Goal: Check status

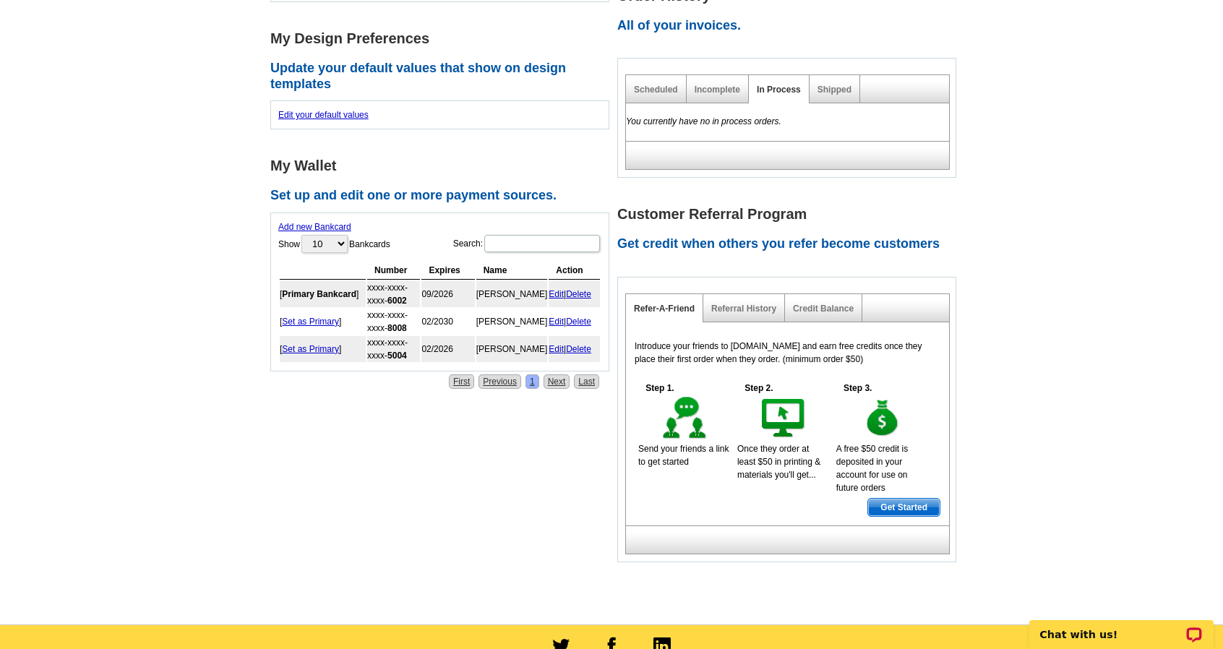
scroll to position [578, 0]
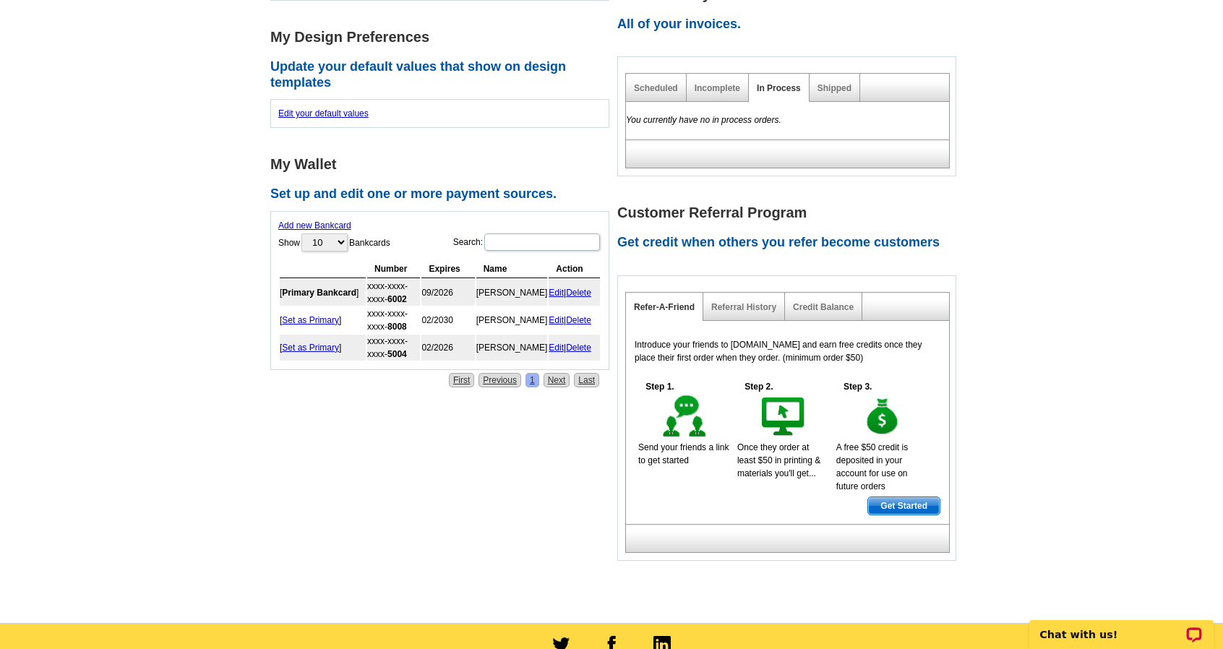
click at [798, 74] on div "In Process" at bounding box center [779, 88] width 61 height 28
click at [834, 80] on div "Shipped" at bounding box center [835, 88] width 51 height 28
click at [835, 83] on link "Shipped" at bounding box center [835, 88] width 34 height 10
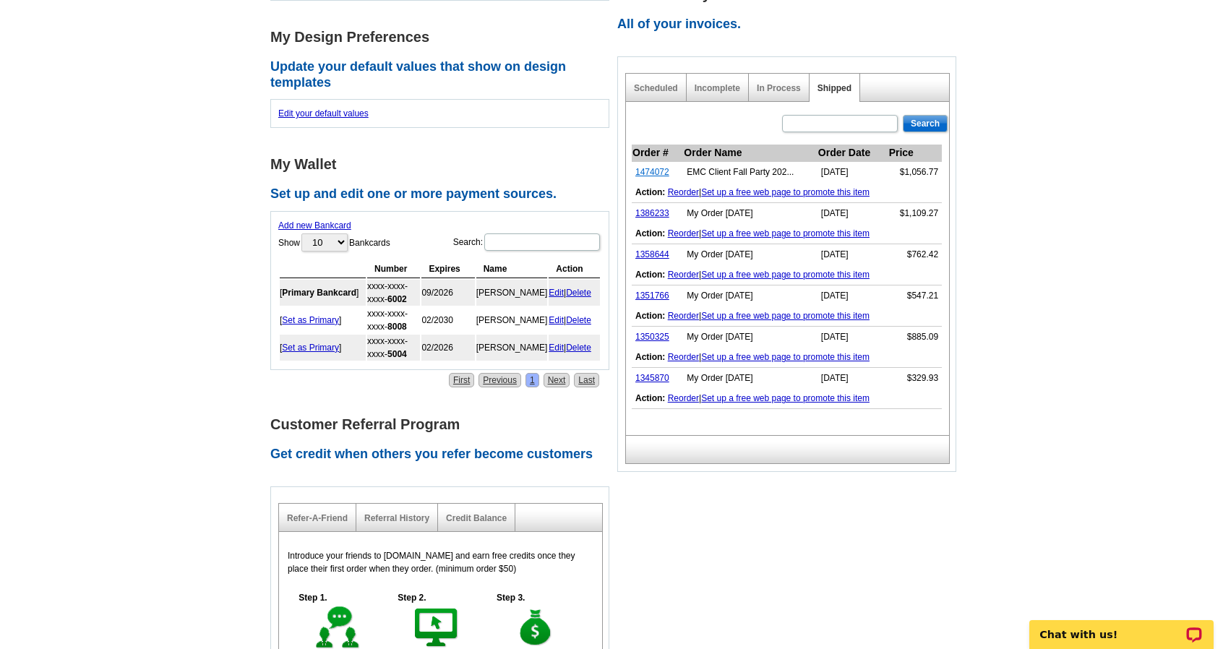
click at [649, 167] on link "1474072" at bounding box center [653, 172] width 34 height 10
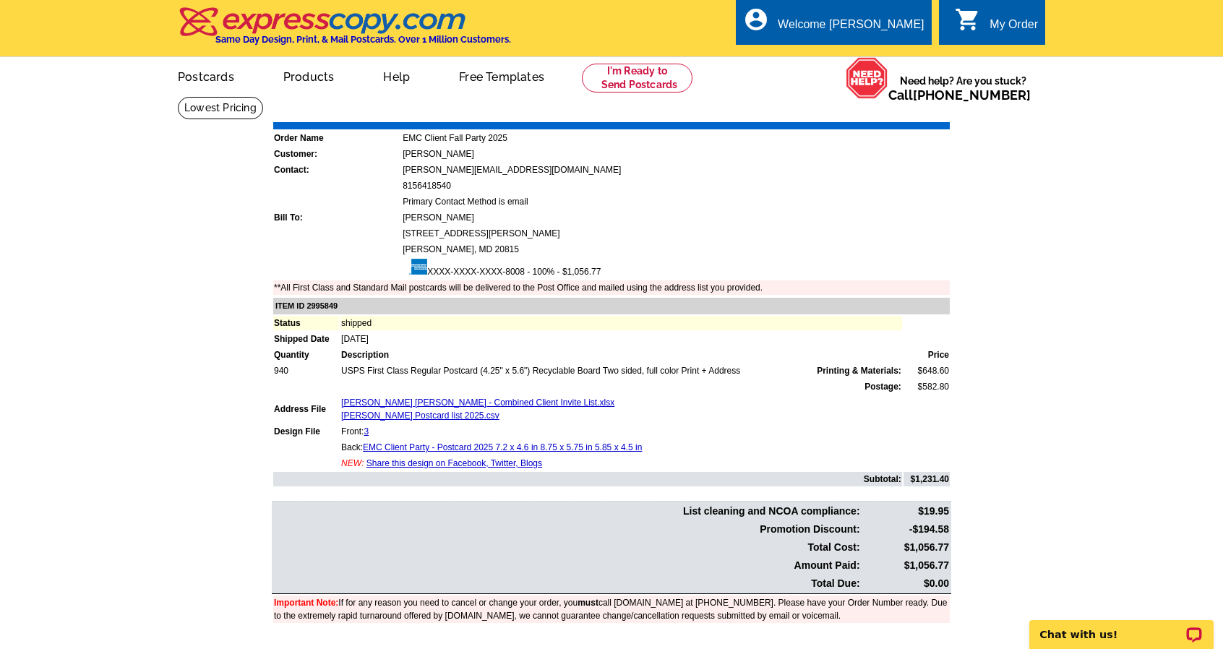
click at [830, 118] on link "Download Invoice" at bounding box center [822, 112] width 103 height 12
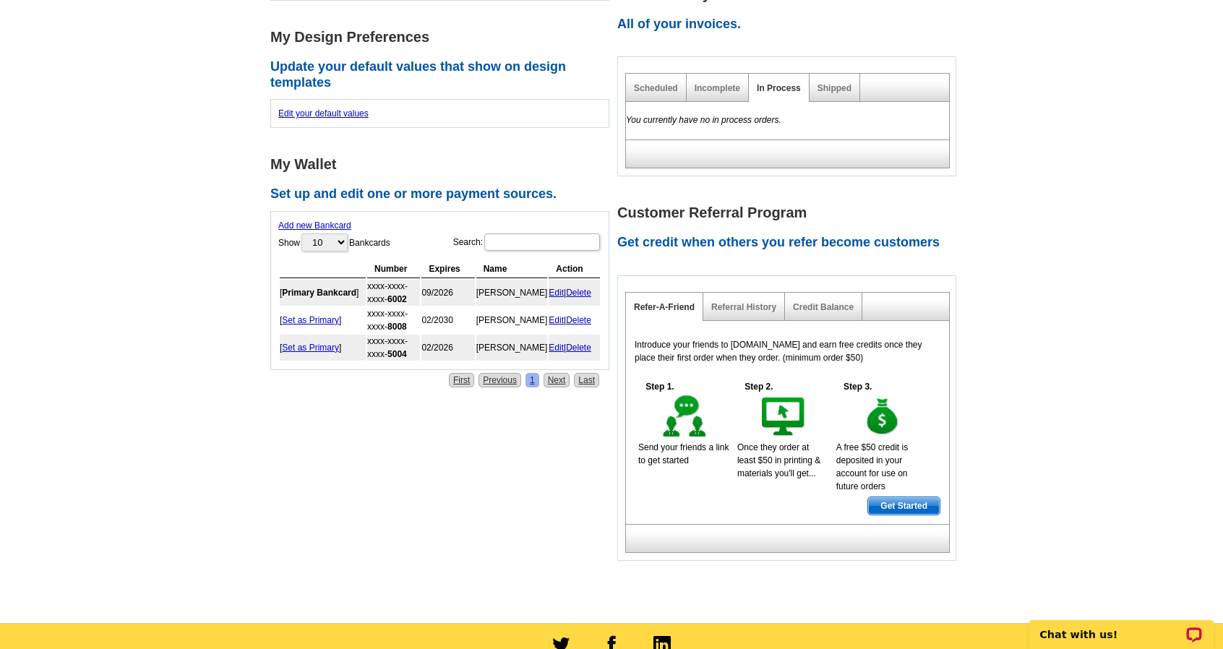
click at [821, 82] on div "Shipped" at bounding box center [835, 88] width 51 height 28
click at [831, 83] on link "Shipped" at bounding box center [835, 88] width 34 height 10
